Goal: Information Seeking & Learning: Check status

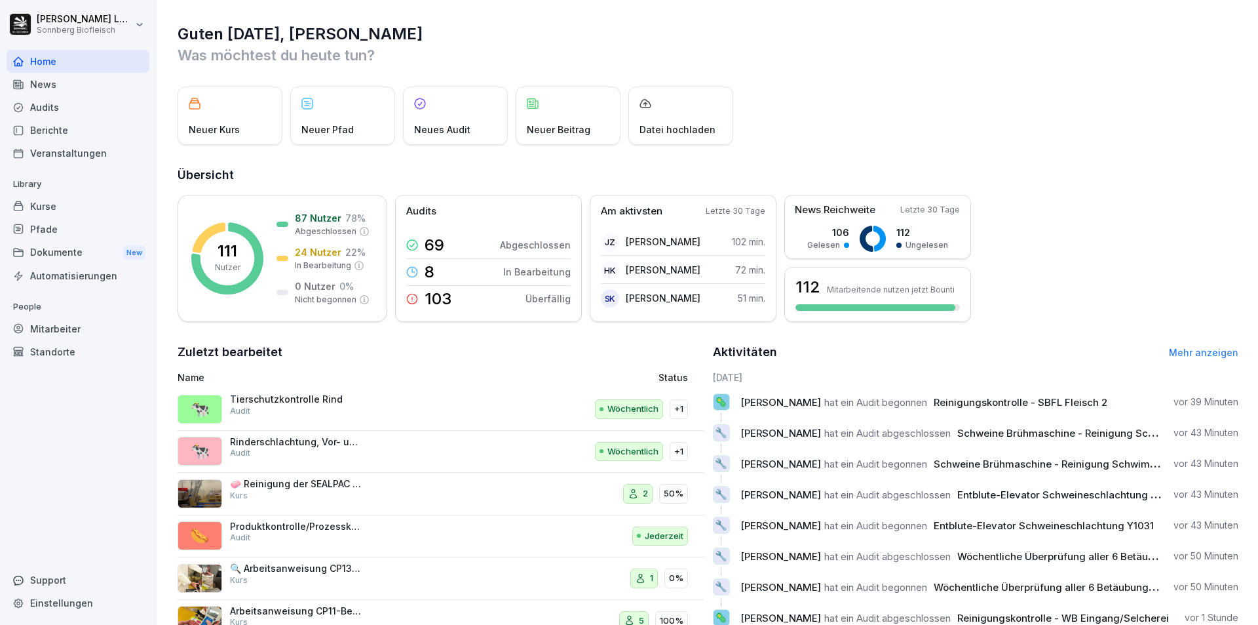
click at [54, 110] on div "Audits" at bounding box center [78, 107] width 143 height 23
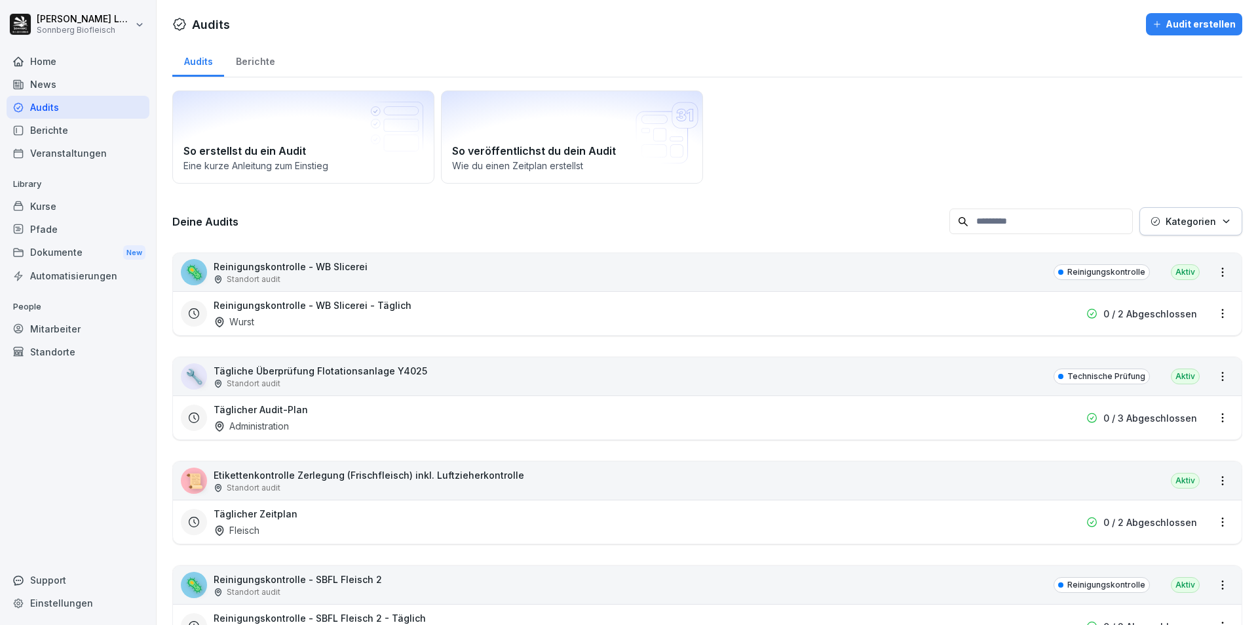
click at [471, 280] on div "🦠 Reinigungskontrolle - WB Slicerei Standort audit Reinigungskontrolle Aktiv" at bounding box center [707, 272] width 1069 height 38
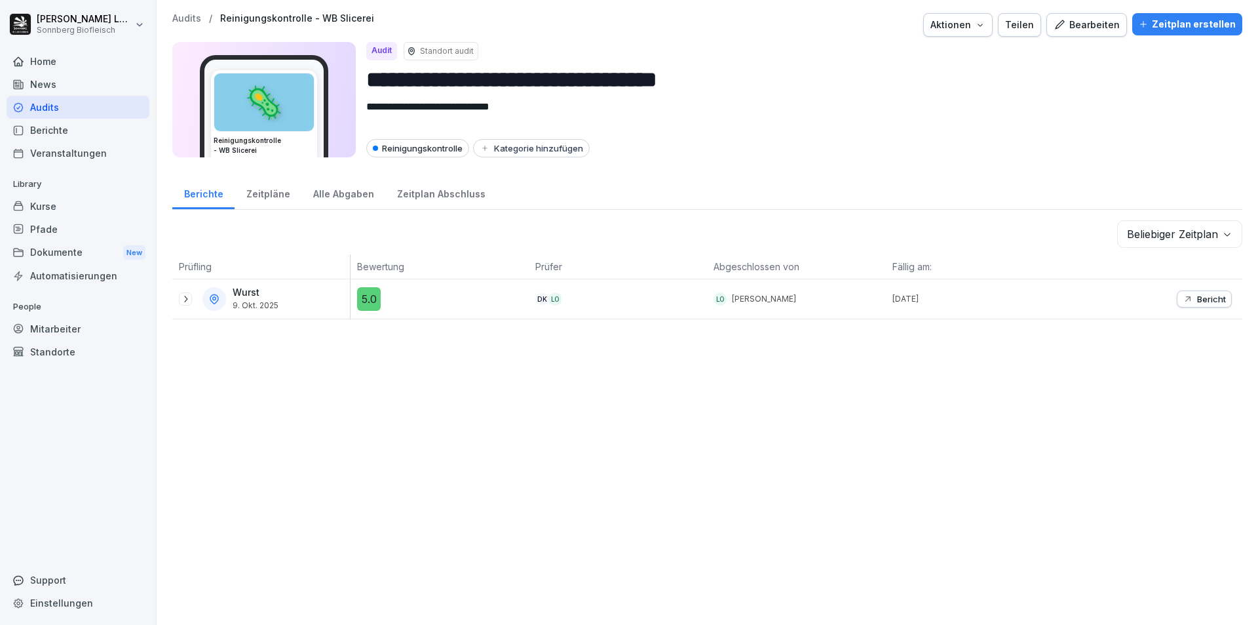
click at [179, 20] on p "Audits" at bounding box center [186, 18] width 29 height 11
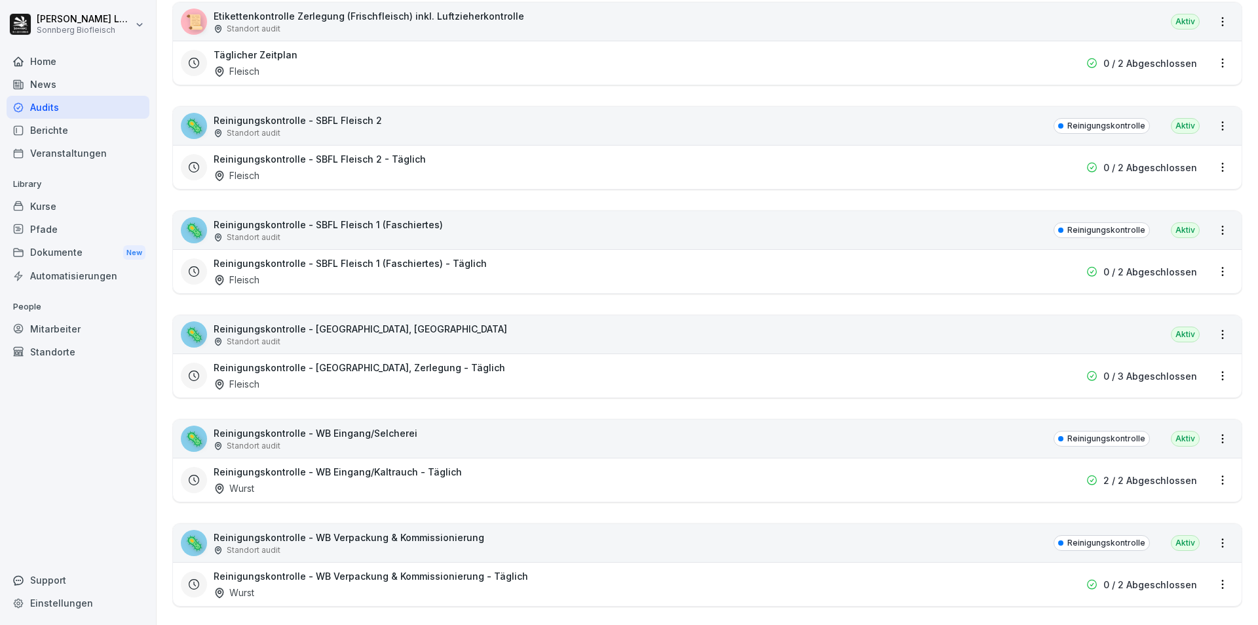
scroll to position [590, 0]
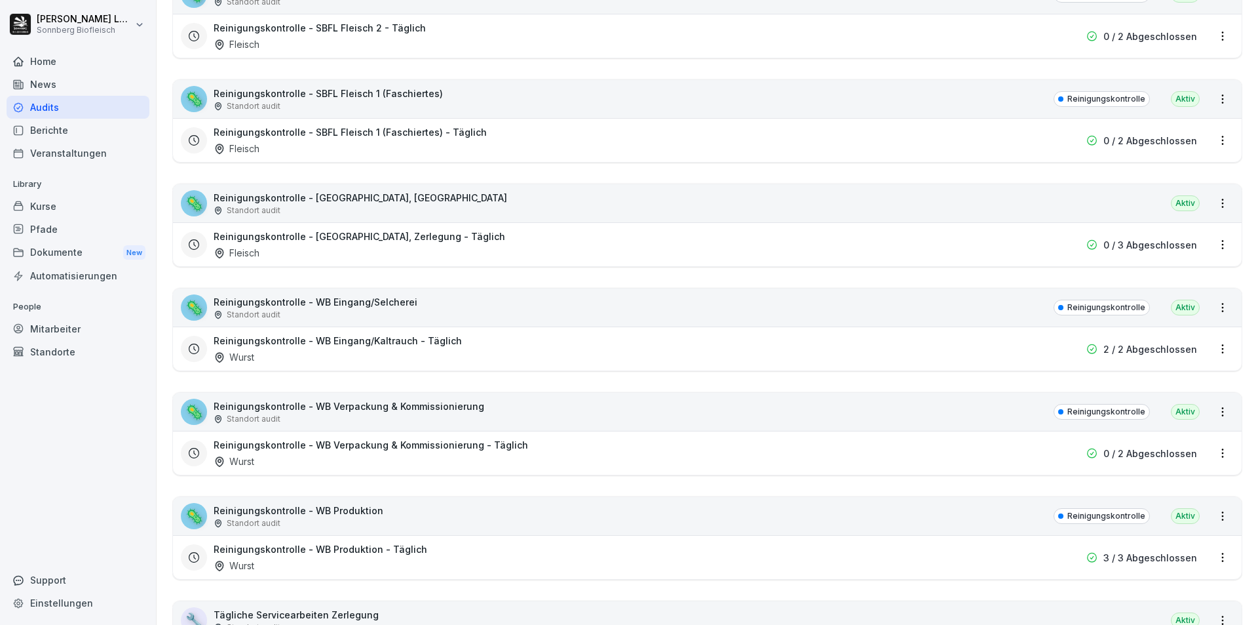
click at [436, 515] on div "🦠 Reinigungskontrolle - WB Produktion Standort audit Reinigungskontrolle Aktiv" at bounding box center [707, 516] width 1069 height 38
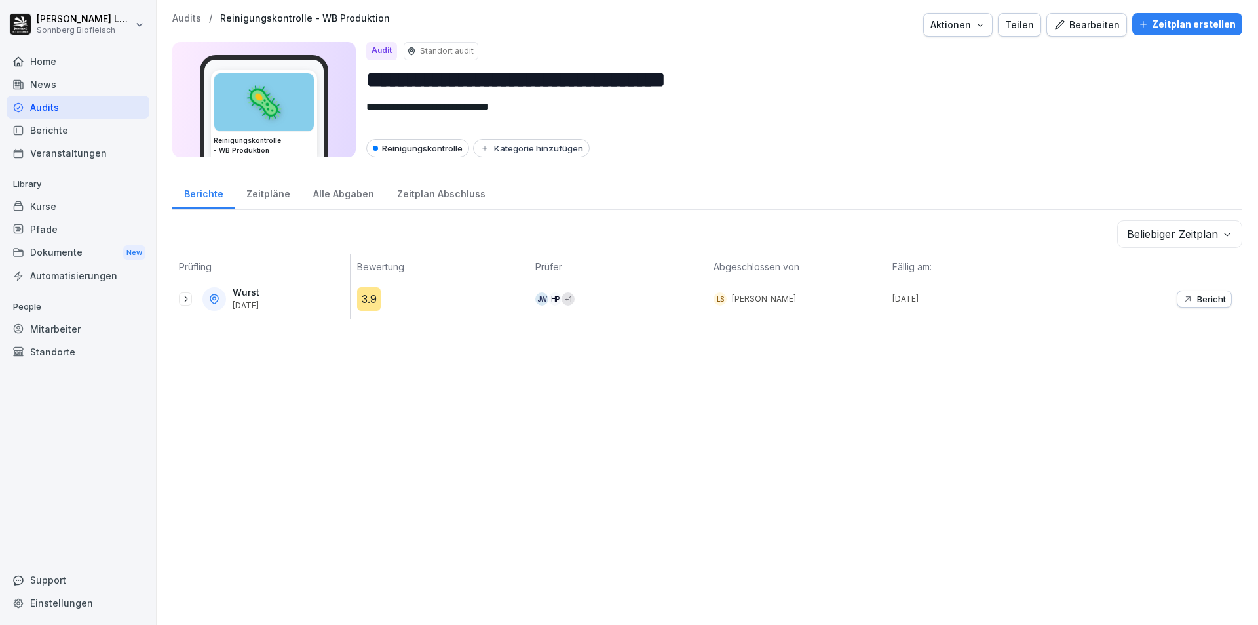
click at [1183, 298] on icon "button" at bounding box center [1188, 299] width 10 height 10
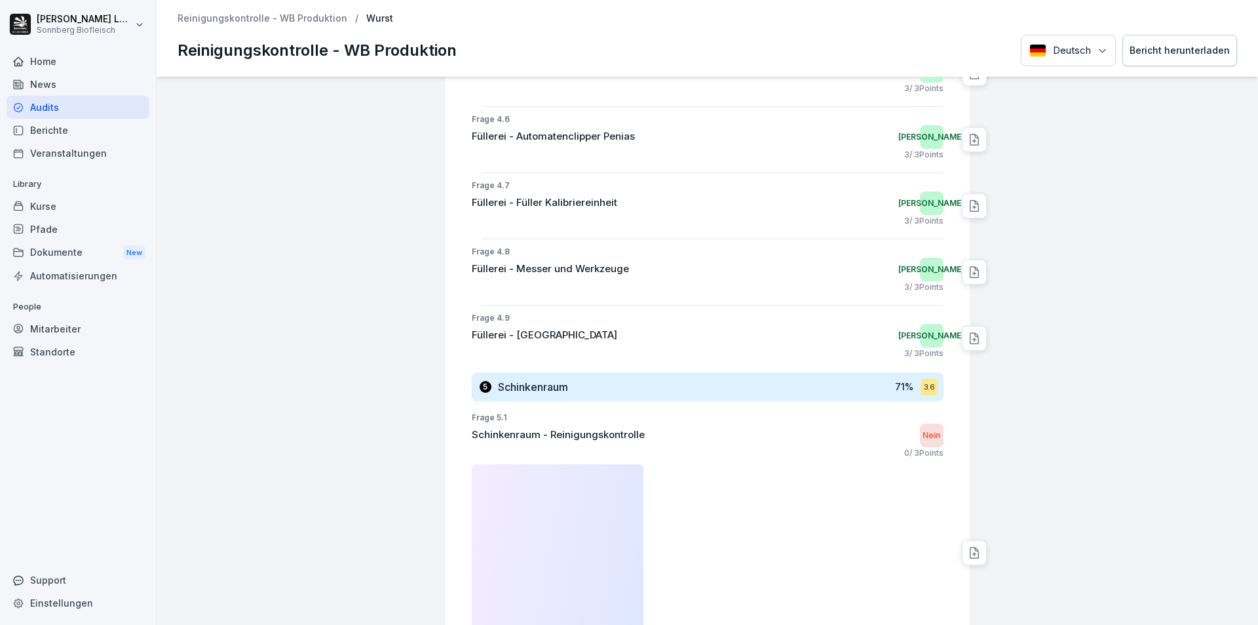
scroll to position [2294, 0]
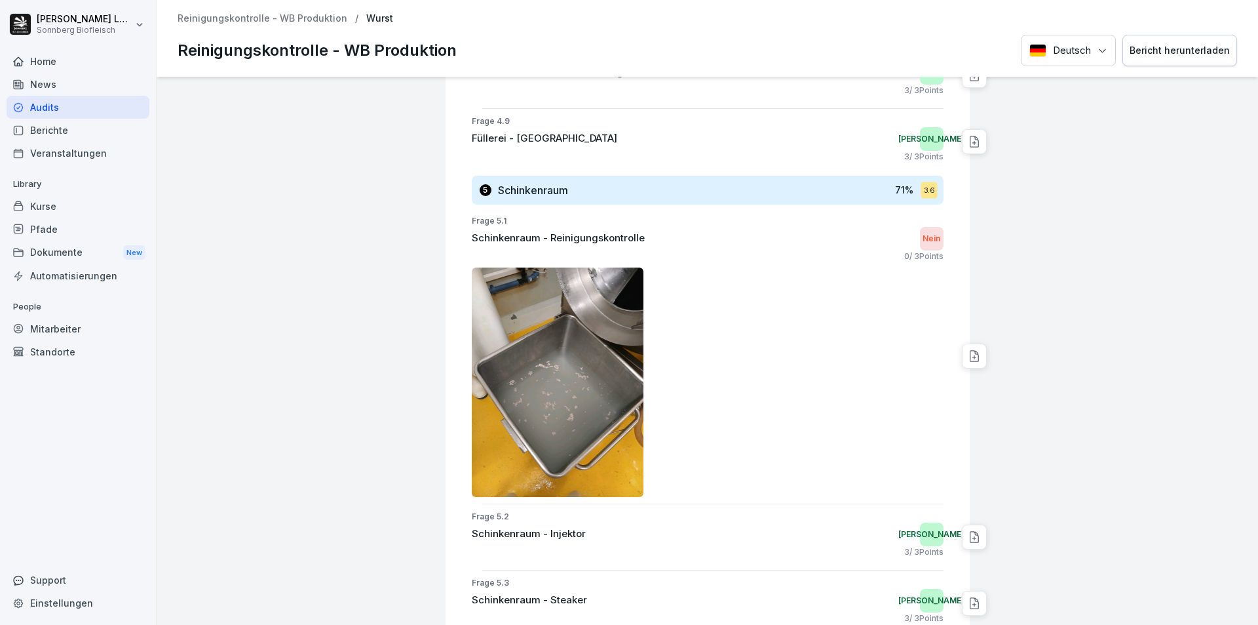
drag, startPoint x: 554, startPoint y: 371, endPoint x: 539, endPoint y: 351, distance: 24.8
click at [539, 351] on img at bounding box center [558, 381] width 172 height 229
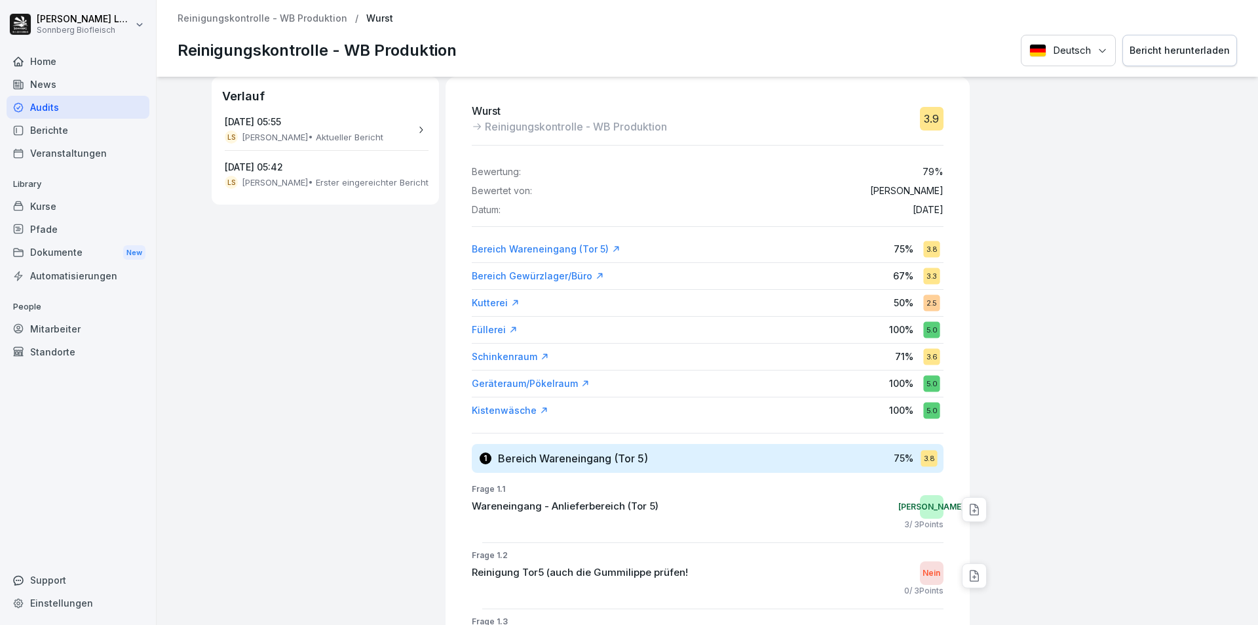
scroll to position [0, 0]
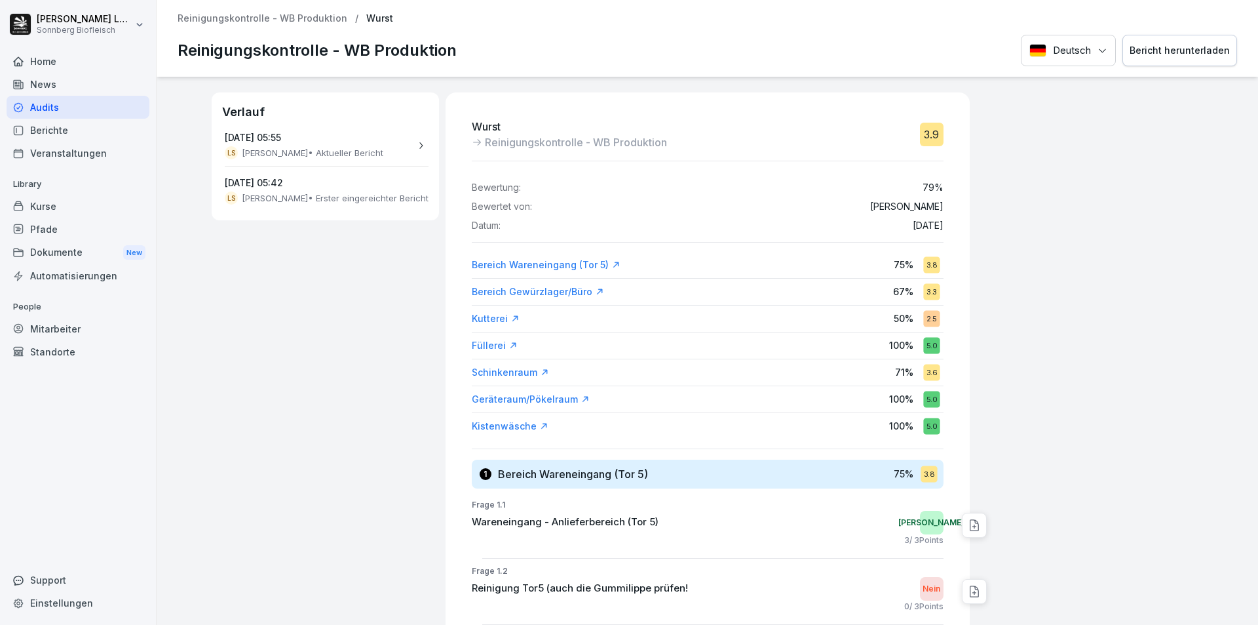
click at [263, 24] on p "Reinigungskontrolle - WB Produktion" at bounding box center [263, 18] width 170 height 11
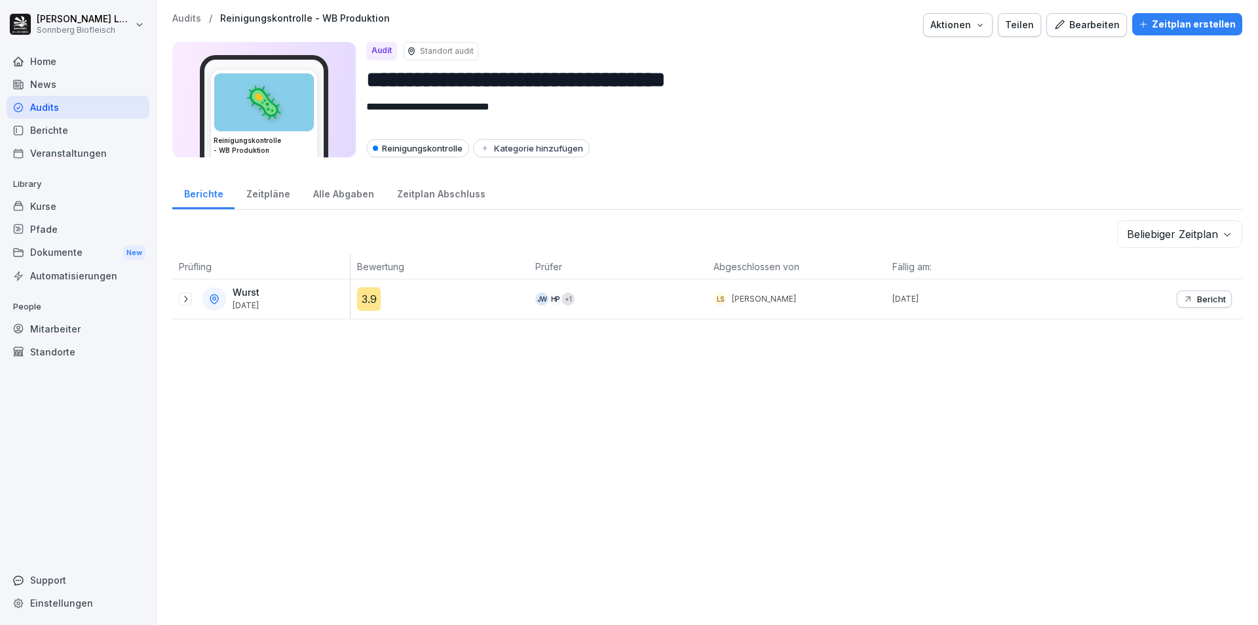
click at [182, 20] on p "Audits" at bounding box center [186, 18] width 29 height 11
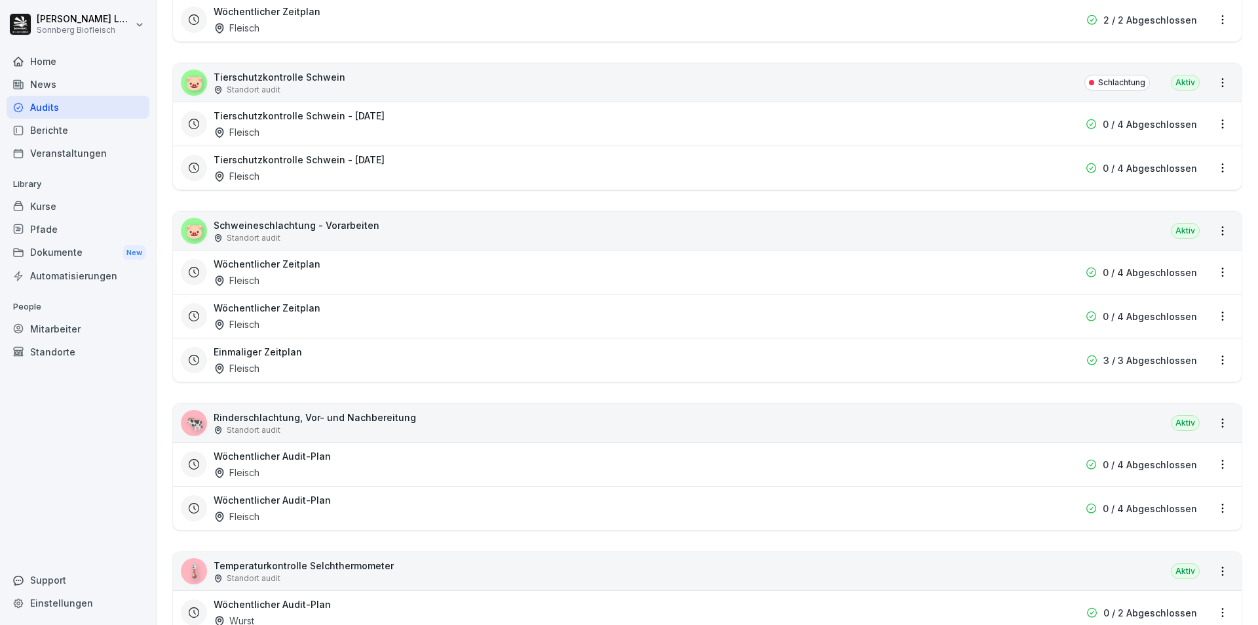
scroll to position [2097, 0]
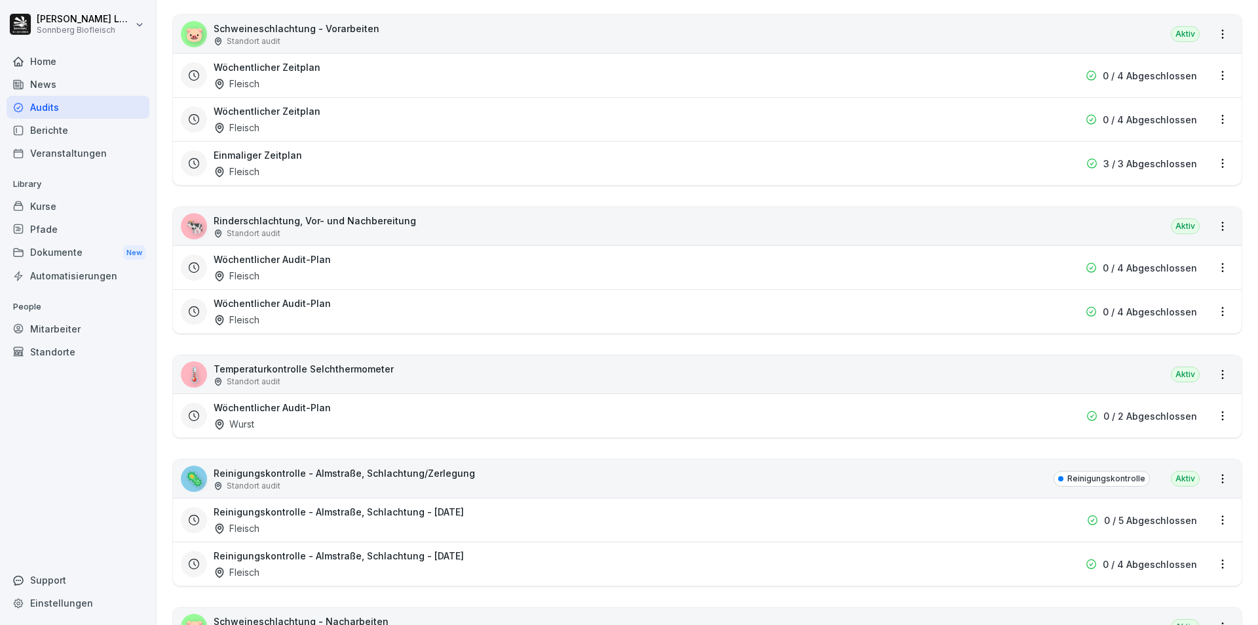
click at [393, 227] on p "Rinderschlachtung, Vor- und Nachbereitung" at bounding box center [315, 221] width 203 height 14
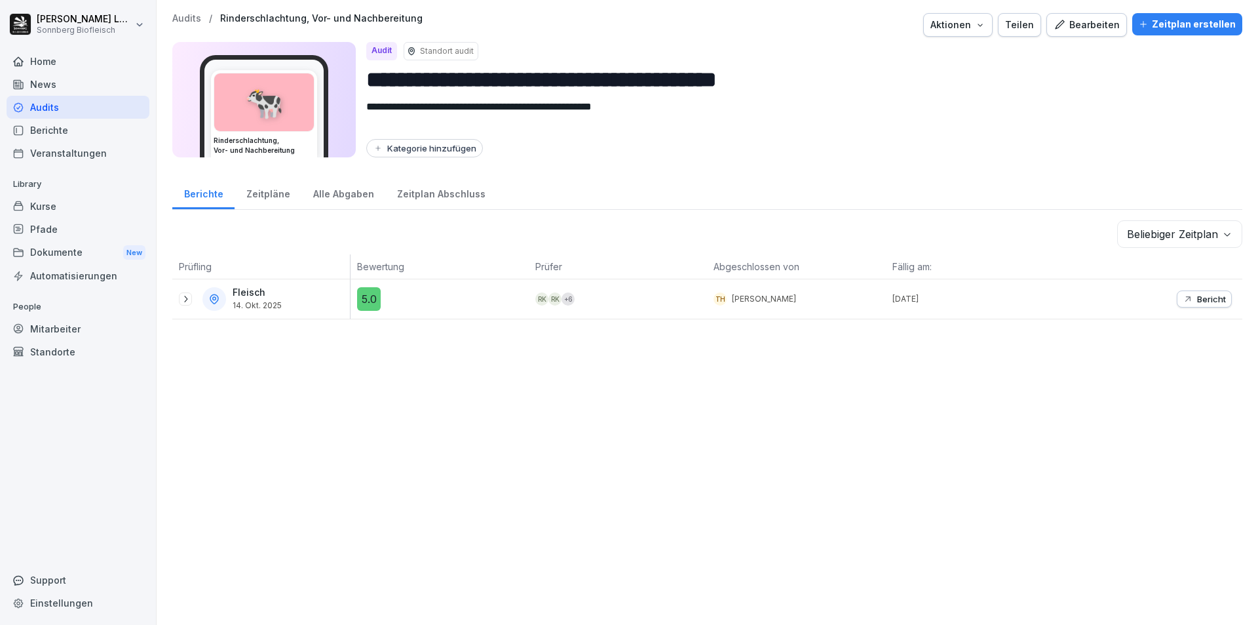
click at [197, 18] on p "Audits" at bounding box center [186, 18] width 29 height 11
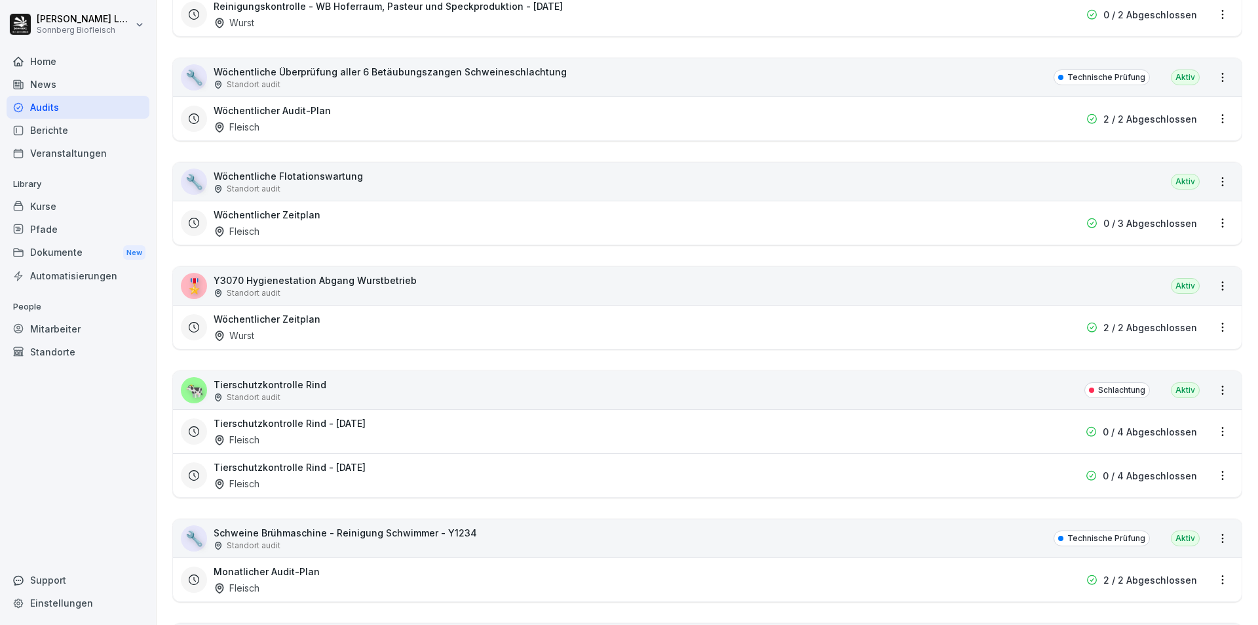
scroll to position [3408, 0]
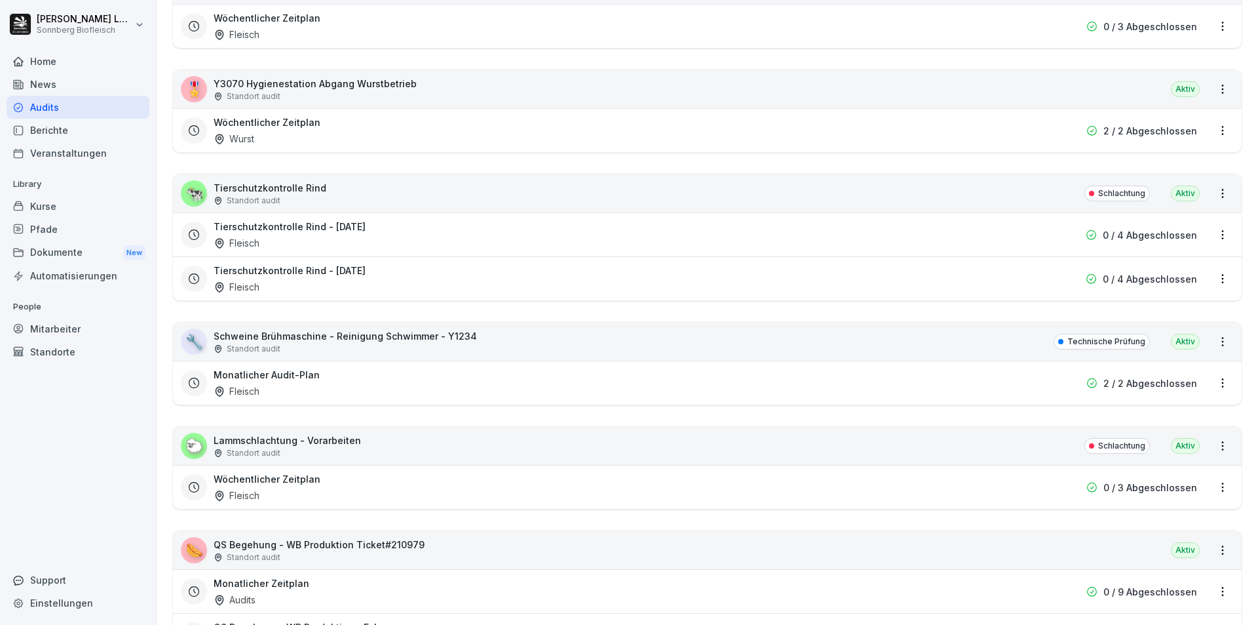
click at [381, 189] on div "🐄 Tierschutzkontrolle Rind Standort audit Schlachtung [GEOGRAPHIC_DATA]" at bounding box center [707, 193] width 1069 height 38
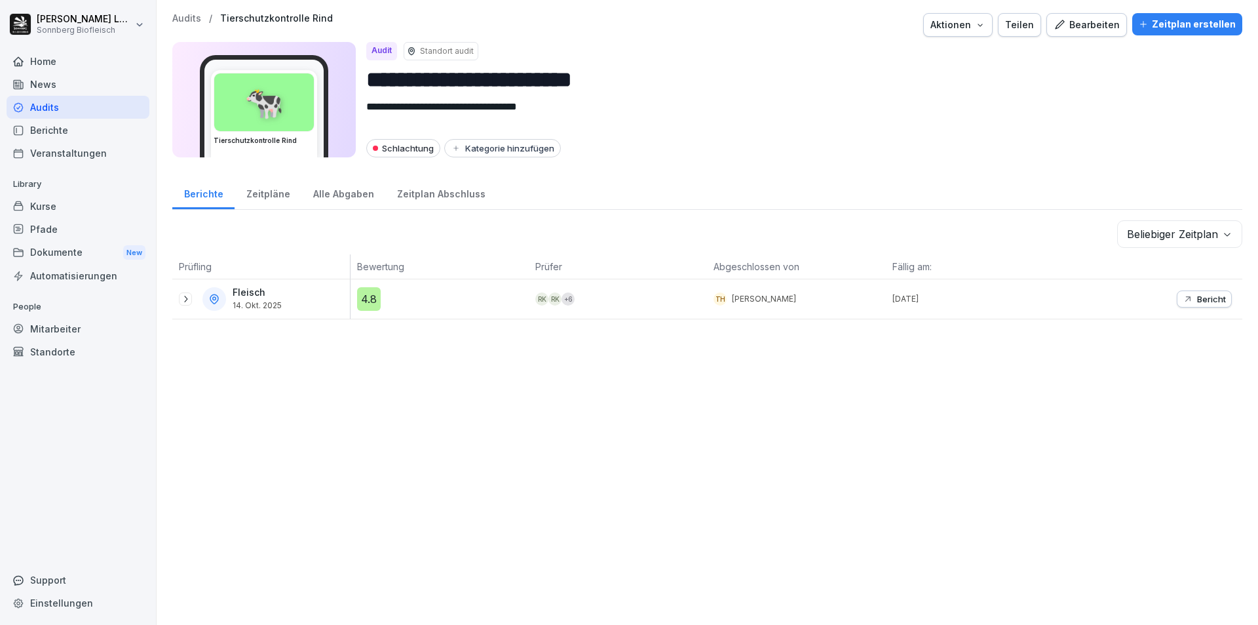
click at [322, 197] on div "Alle Abgaben" at bounding box center [344, 192] width 84 height 33
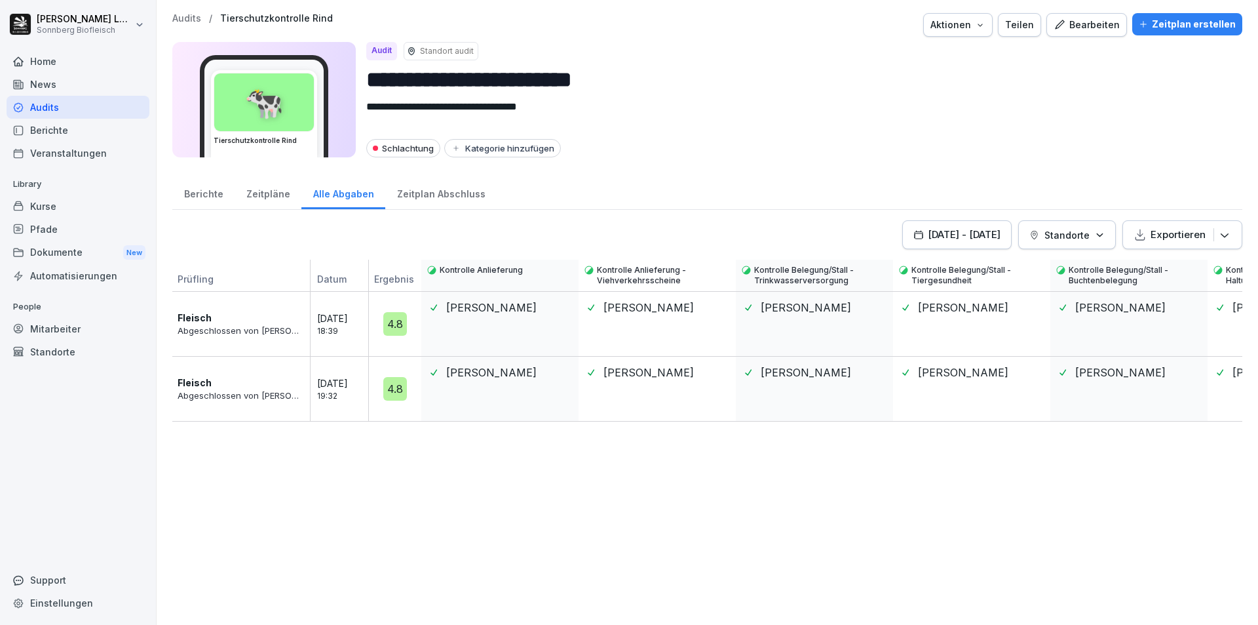
click at [210, 192] on div "Berichte" at bounding box center [203, 192] width 62 height 33
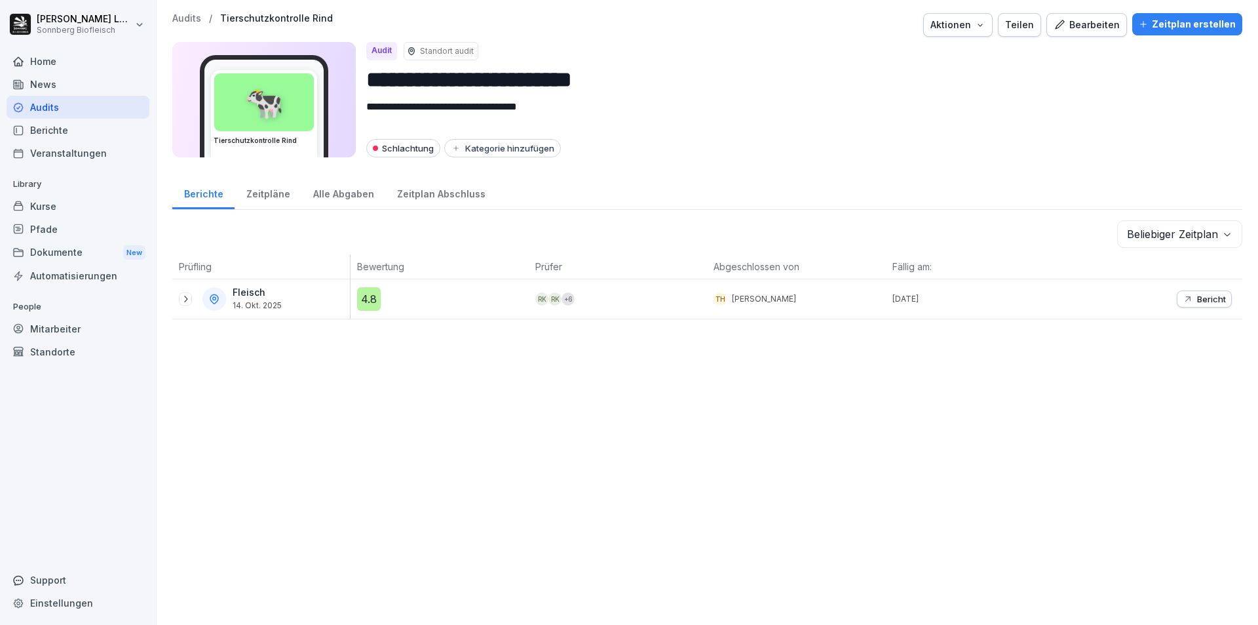
click at [1183, 298] on icon "button" at bounding box center [1188, 299] width 10 height 10
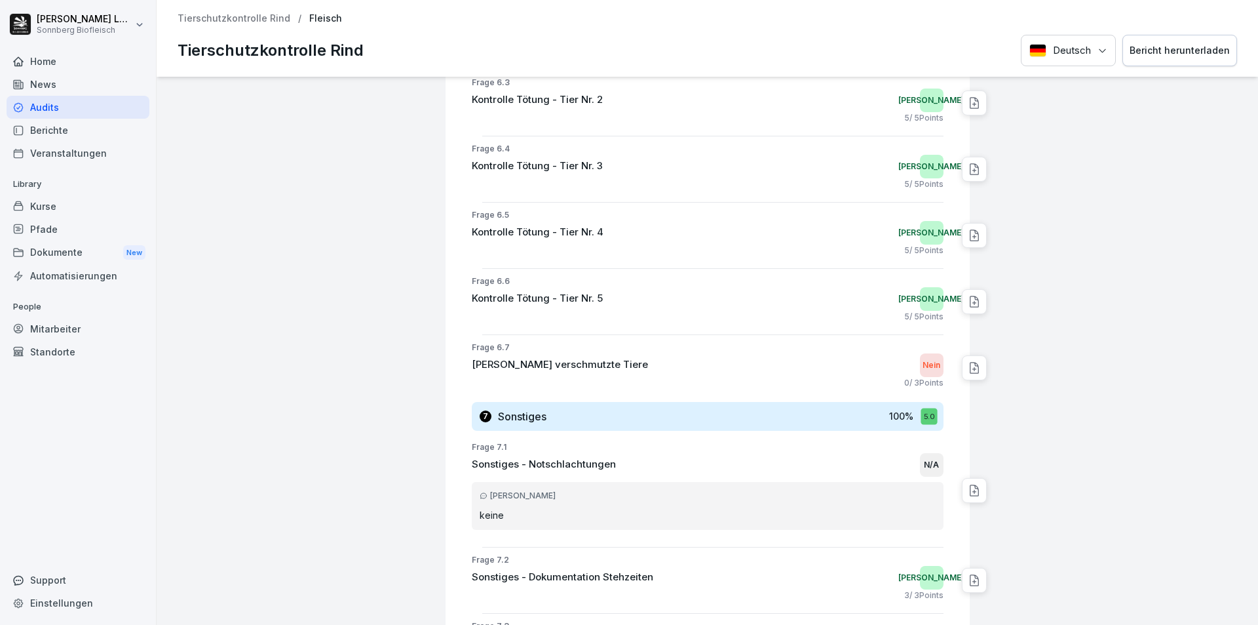
scroll to position [2246, 0]
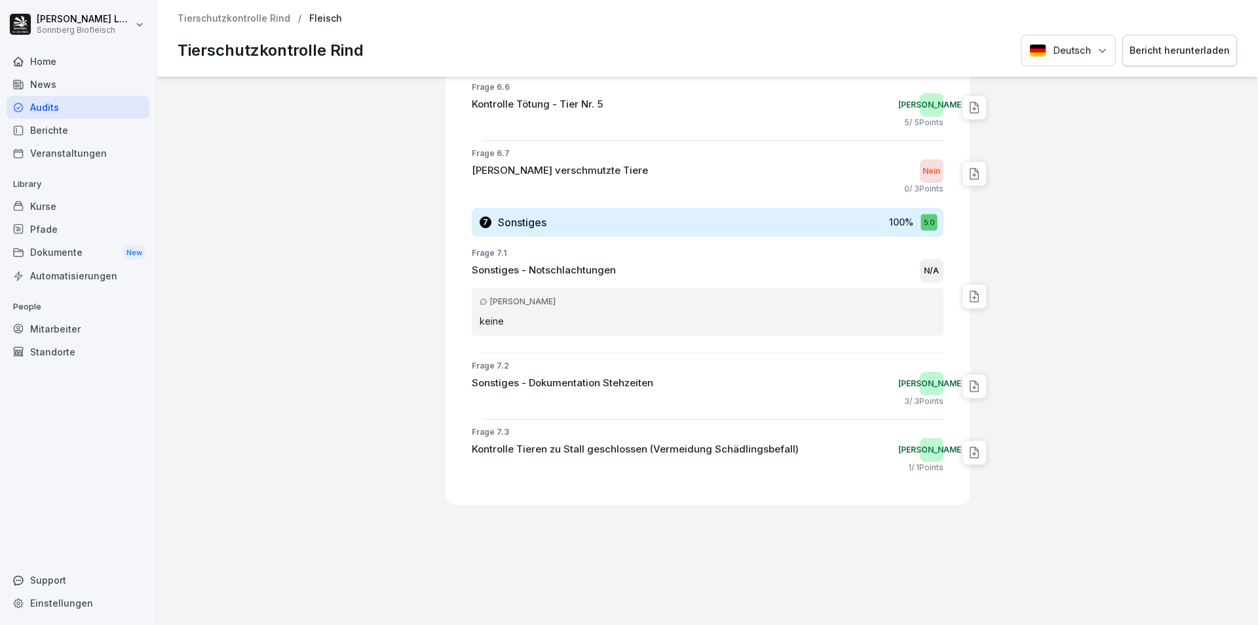
click at [258, 20] on p "Tierschutzkontrolle Rind" at bounding box center [234, 18] width 113 height 11
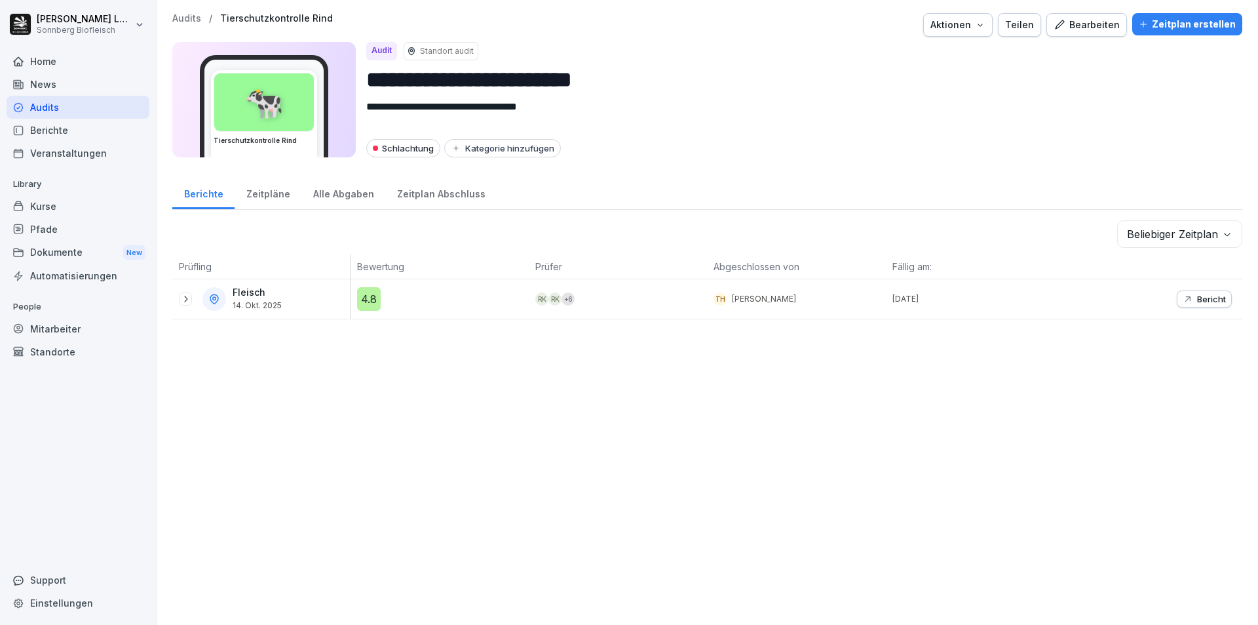
click at [198, 20] on p "Audits" at bounding box center [186, 18] width 29 height 11
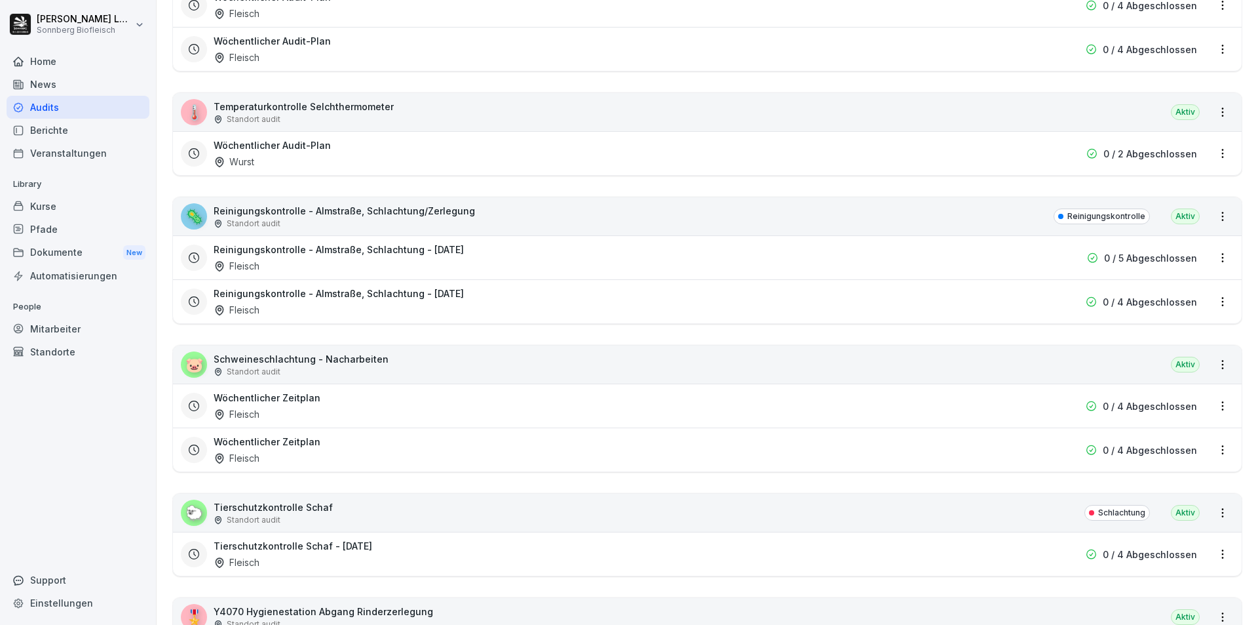
scroll to position [2491, 0]
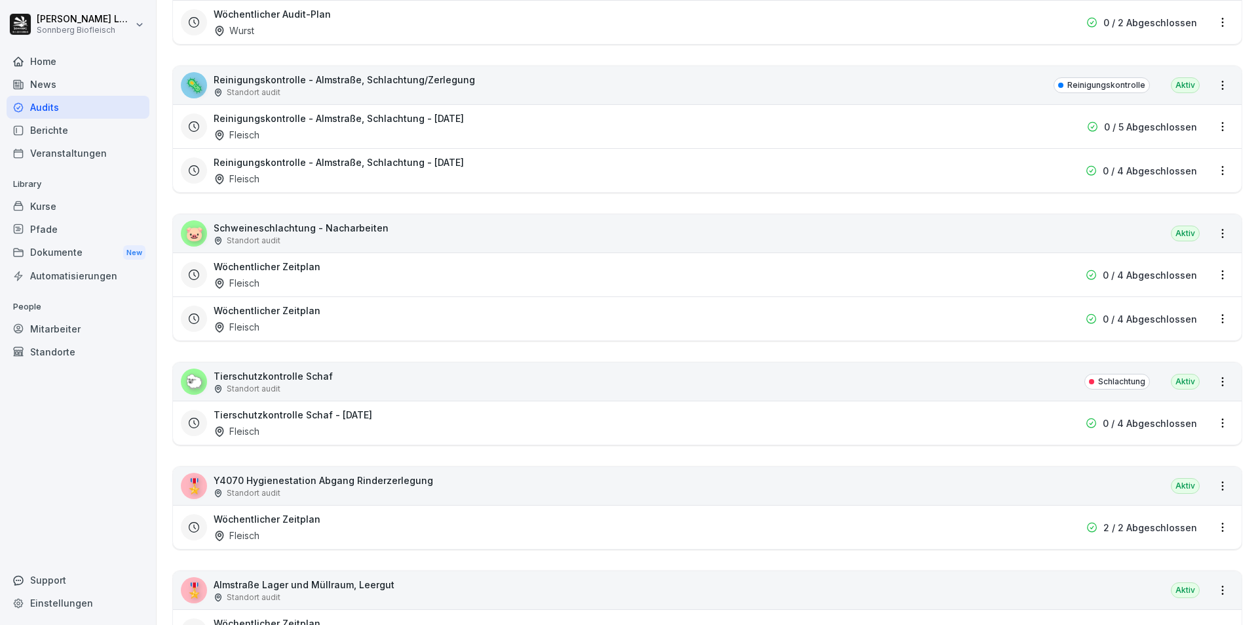
click at [367, 391] on div "🐑 Tierschutzkontrolle Schaf Standort audit Schlachtung [GEOGRAPHIC_DATA]" at bounding box center [707, 381] width 1069 height 38
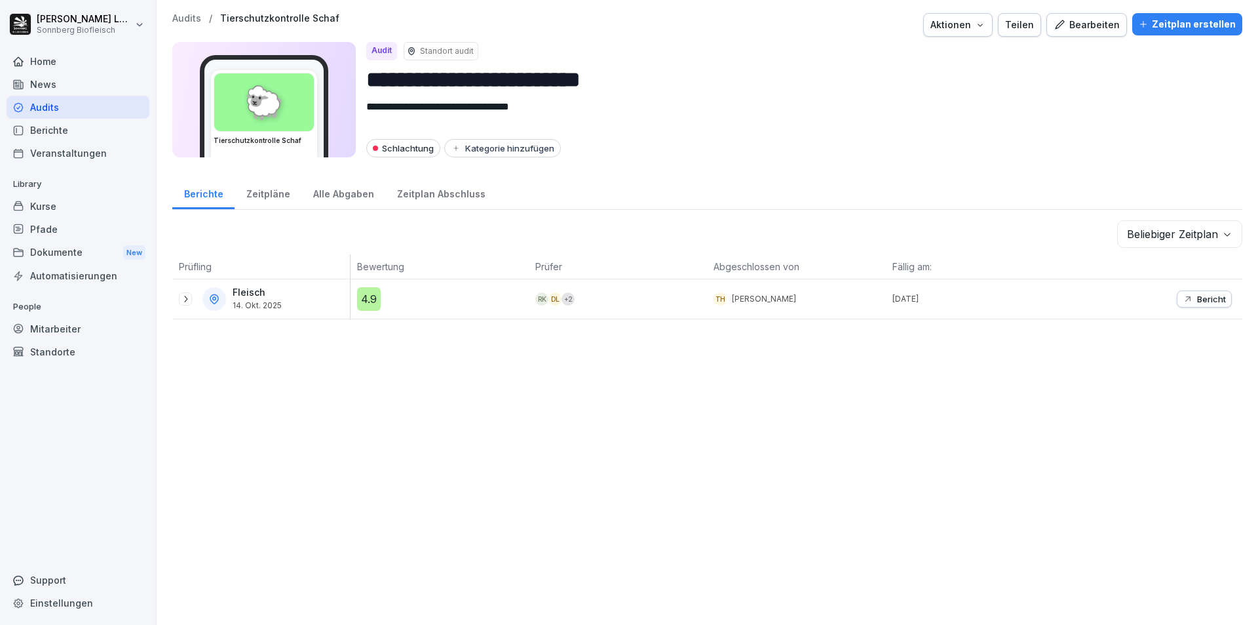
click at [1198, 295] on p "Bericht" at bounding box center [1212, 299] width 29 height 10
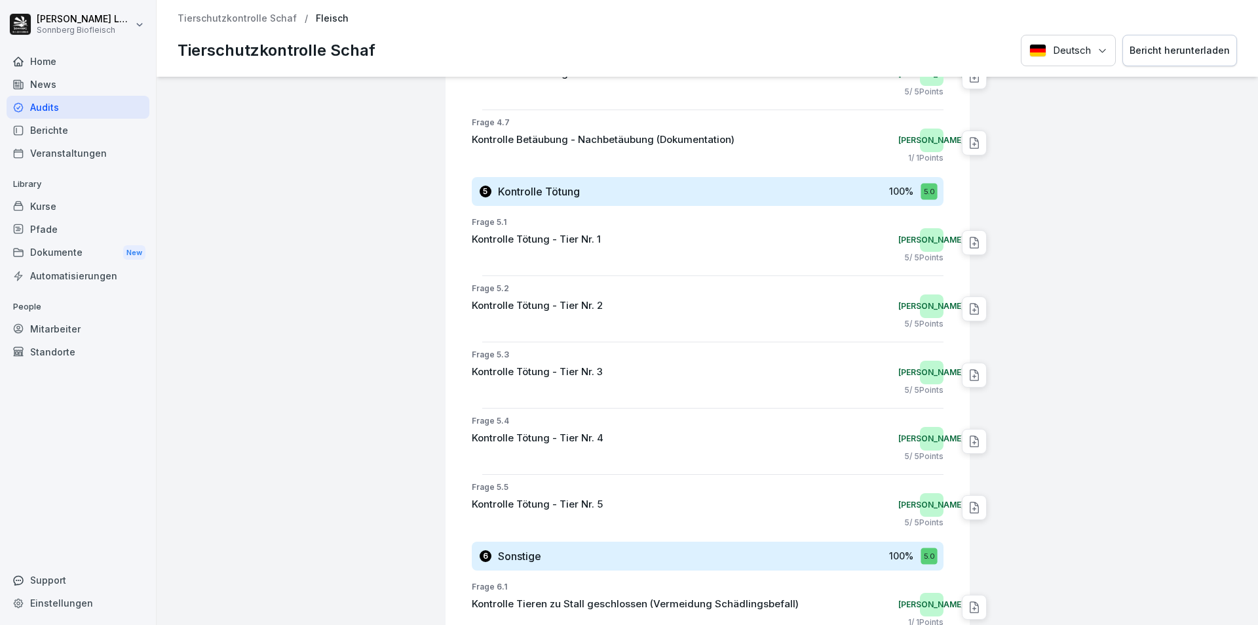
scroll to position [1747, 0]
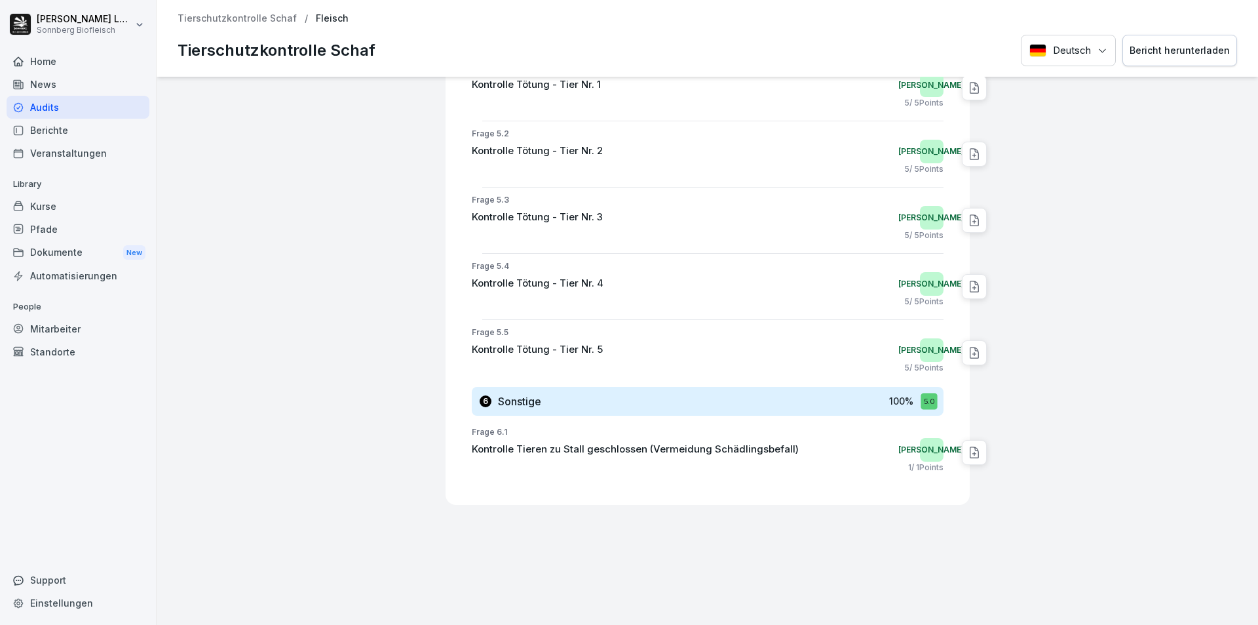
click at [225, 16] on p "Tierschutzkontrolle Schaf" at bounding box center [237, 18] width 119 height 11
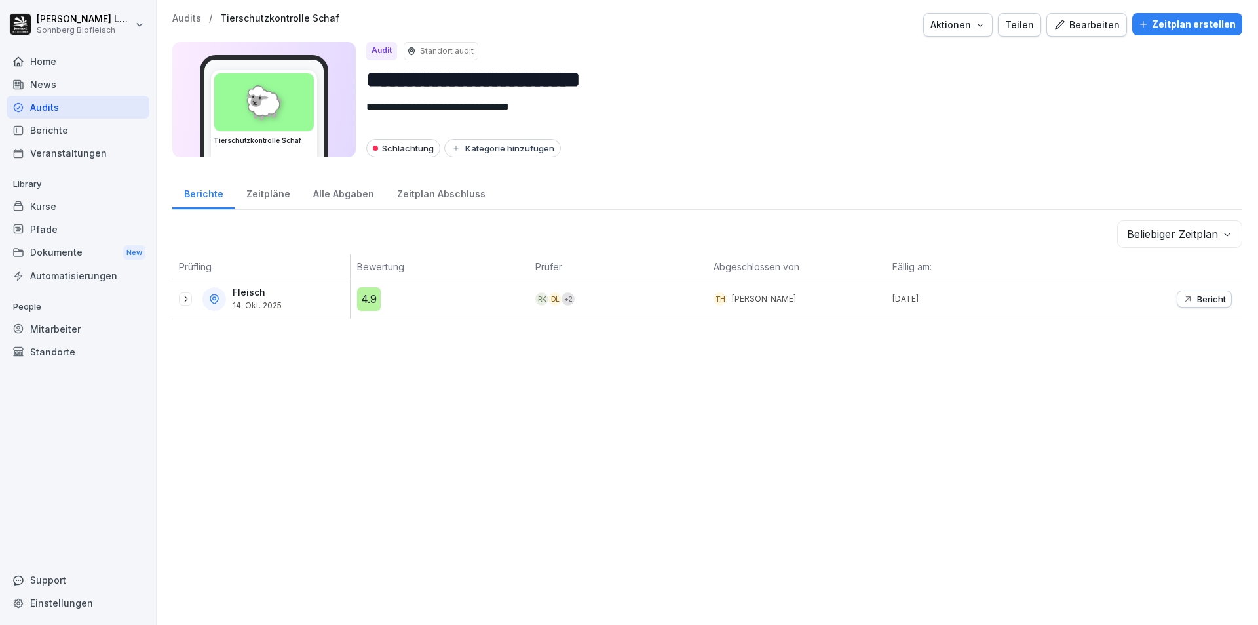
click at [193, 22] on p "Audits" at bounding box center [186, 18] width 29 height 11
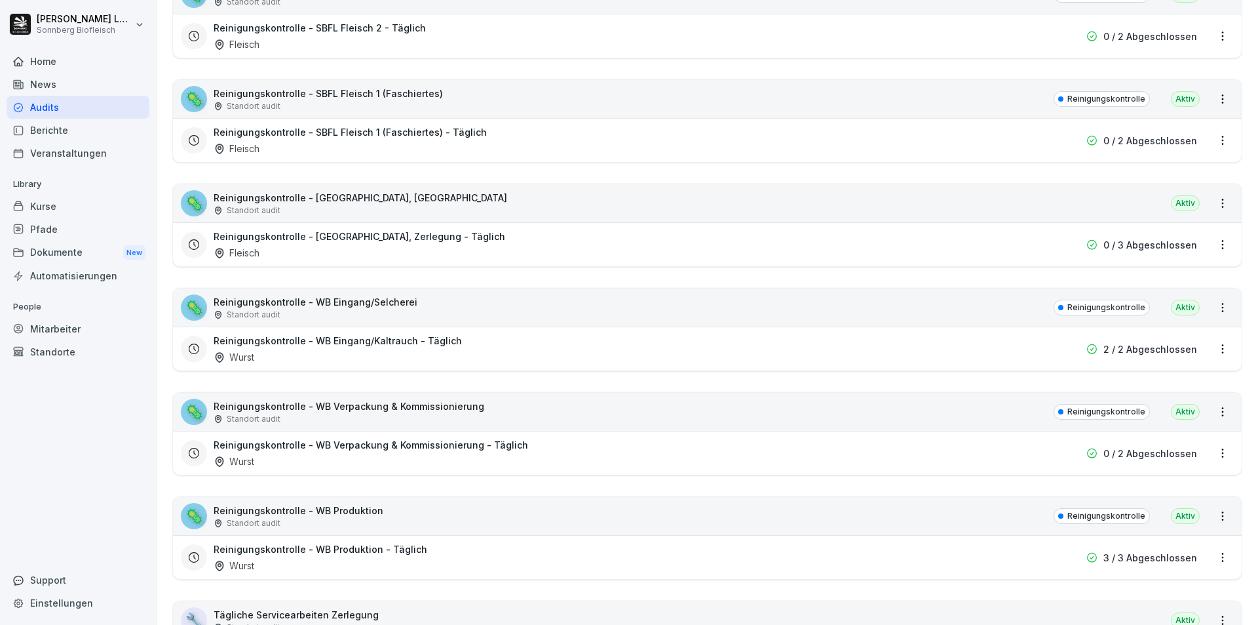
scroll to position [655, 0]
